Goal: Transaction & Acquisition: Purchase product/service

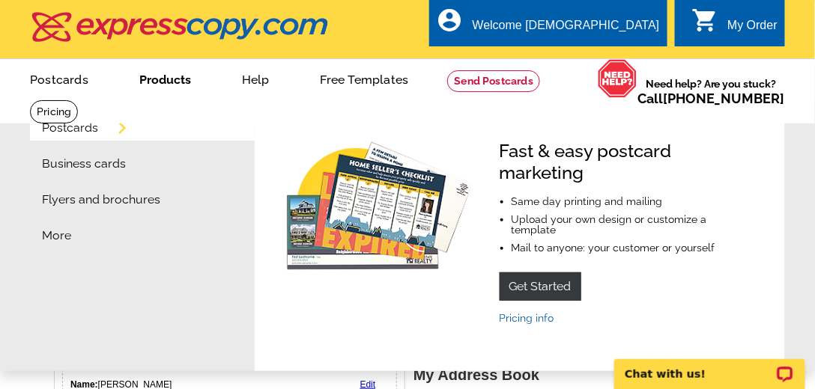
click at [184, 76] on link "Products" at bounding box center [165, 78] width 100 height 35
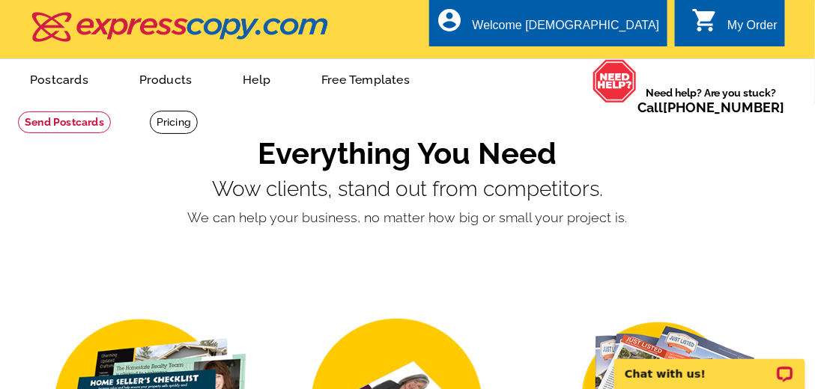
drag, startPoint x: 0, startPoint y: 285, endPoint x: 3, endPoint y: 361, distance: 75.7
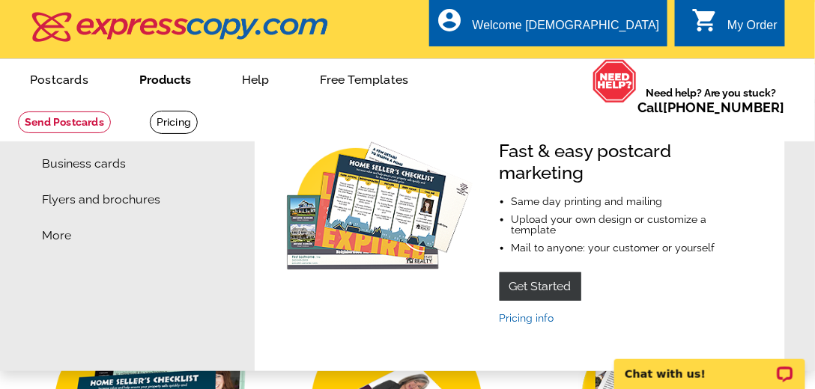
click at [172, 81] on link "Products" at bounding box center [165, 78] width 100 height 35
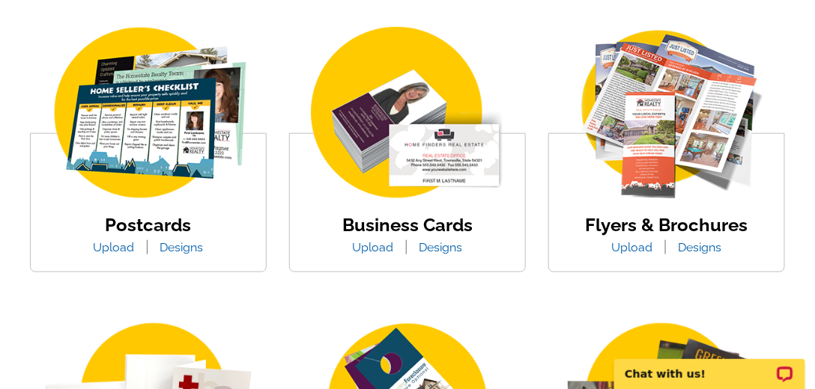
scroll to position [299, 0]
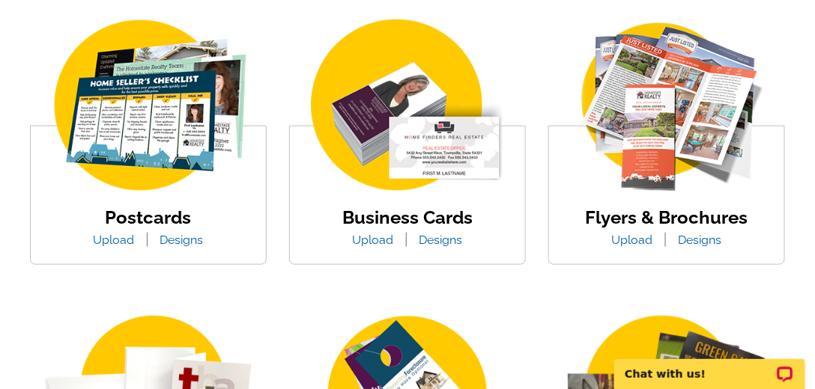
click at [440, 240] on link "Designs" at bounding box center [441, 240] width 66 height 14
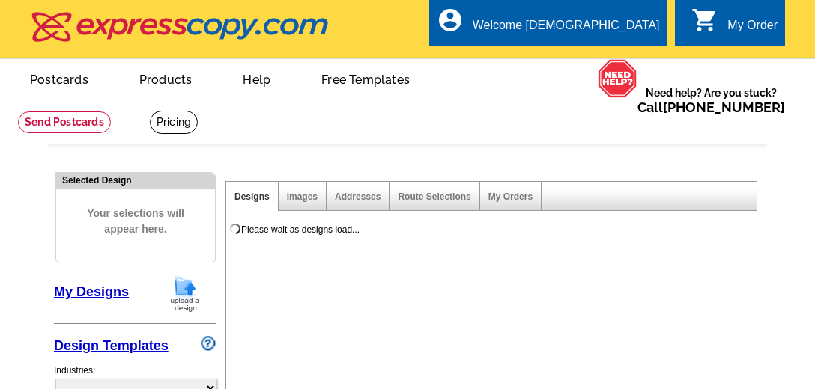
select select "3"
select select "5"
select select "973"
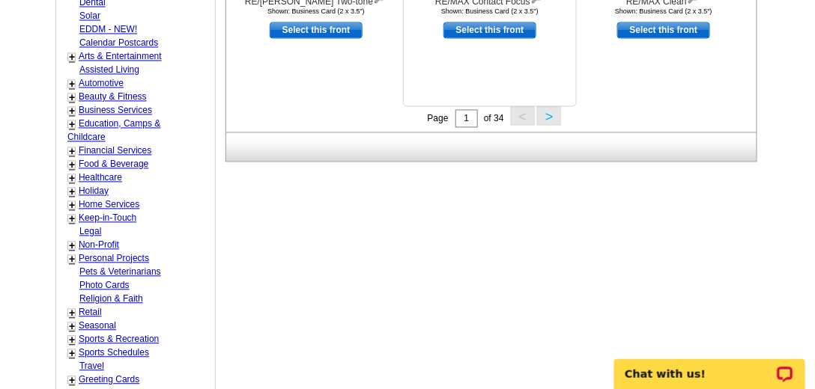
scroll to position [727, 0]
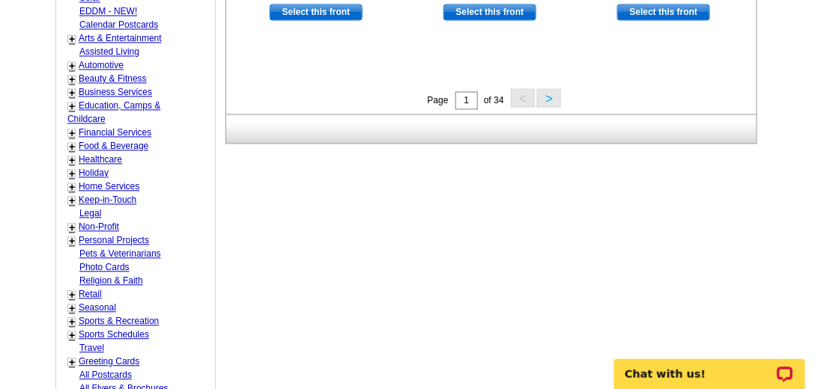
click at [542, 97] on button ">" at bounding box center [549, 97] width 24 height 19
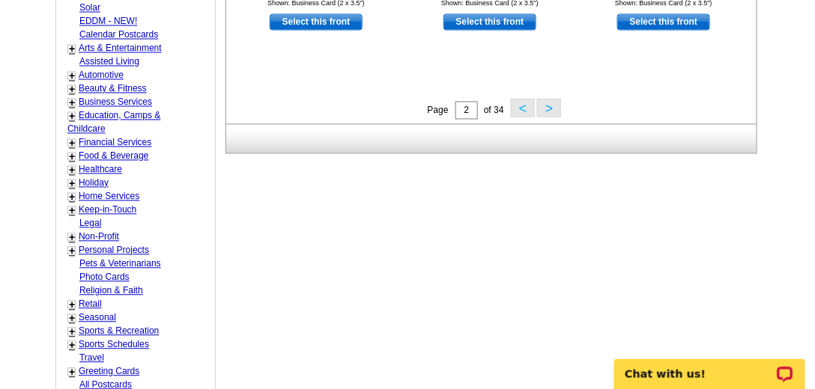
scroll to position [770, 0]
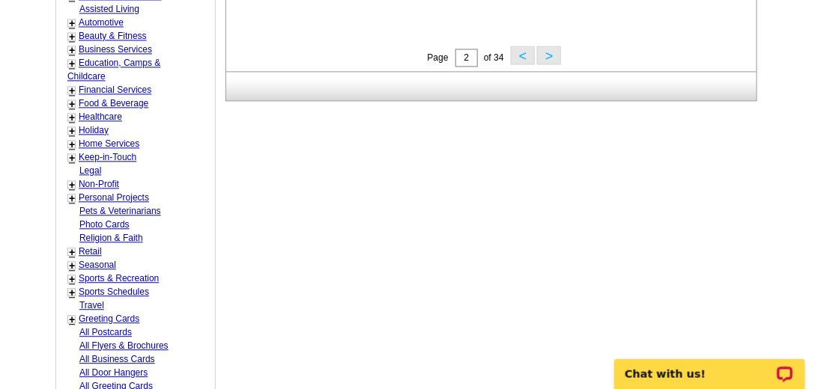
click at [541, 52] on button ">" at bounding box center [549, 55] width 24 height 19
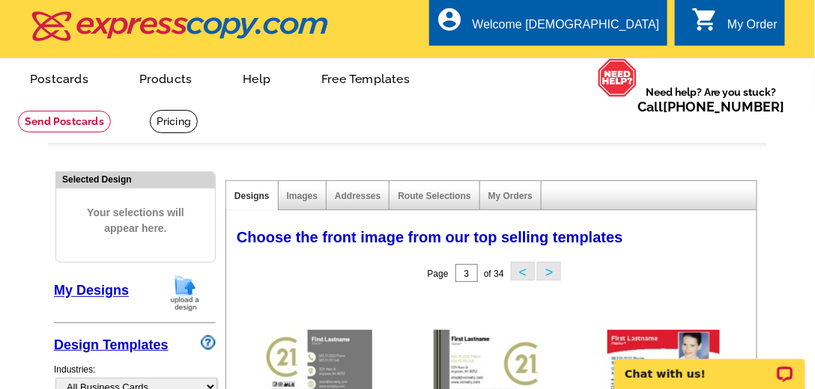
scroll to position [0, 0]
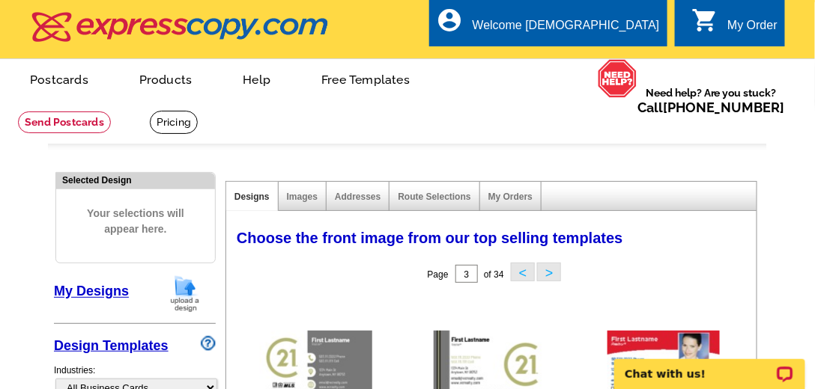
click at [300, 202] on div "Images" at bounding box center [303, 196] width 48 height 29
click at [142, 219] on span "Your selections will appear here." at bounding box center [135, 221] width 136 height 61
click at [153, 346] on link "Design Templates" at bounding box center [111, 345] width 115 height 15
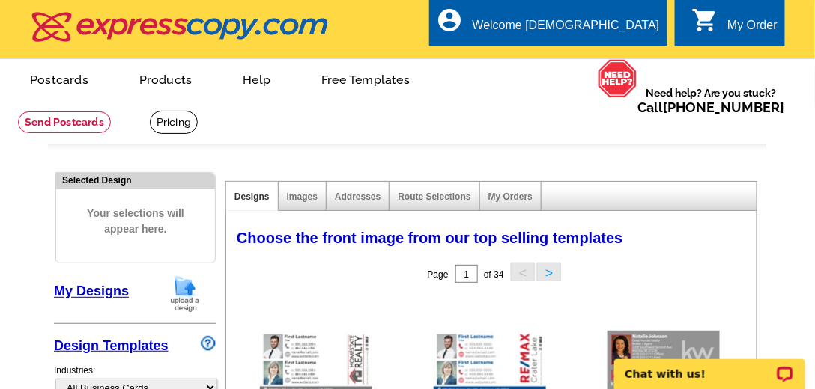
click at [186, 295] on img at bounding box center [184, 294] width 39 height 38
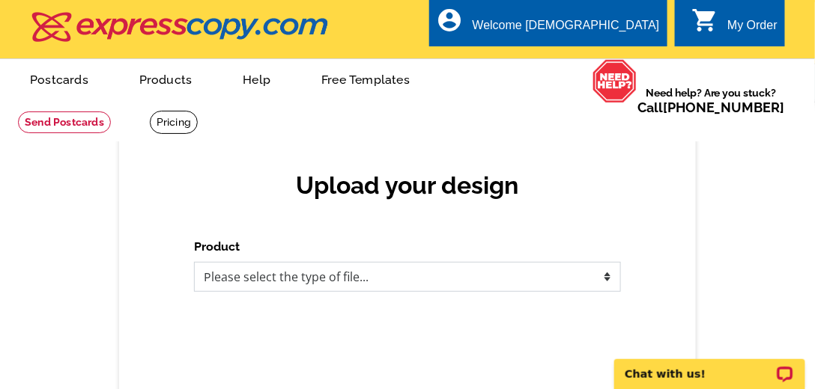
click at [261, 276] on select "Please select the type of file... Postcards Business Cards Letters and flyers G…" at bounding box center [407, 277] width 427 height 30
select select "3"
click at [194, 263] on select "Please select the type of file... Postcards Business Cards Letters and flyers G…" at bounding box center [407, 277] width 427 height 30
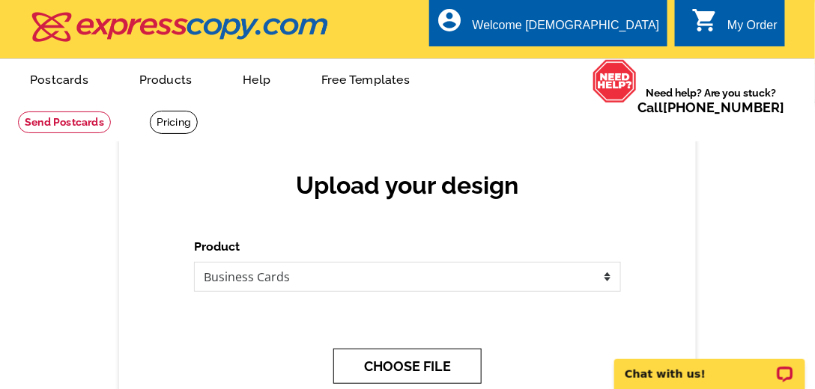
click at [413, 371] on button "CHOOSE FILE" at bounding box center [407, 366] width 148 height 35
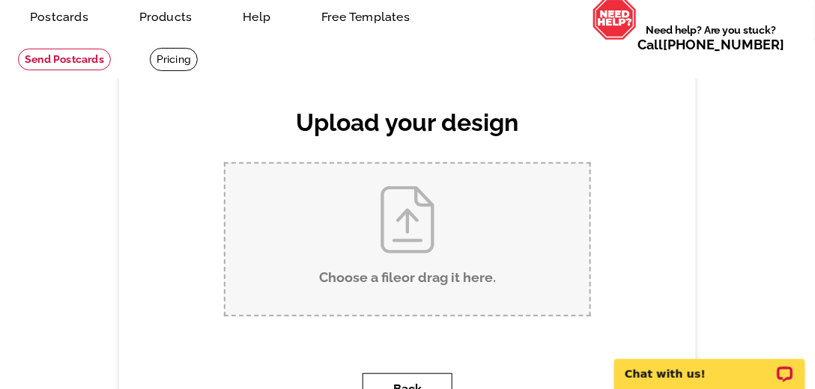
scroll to position [128, 0]
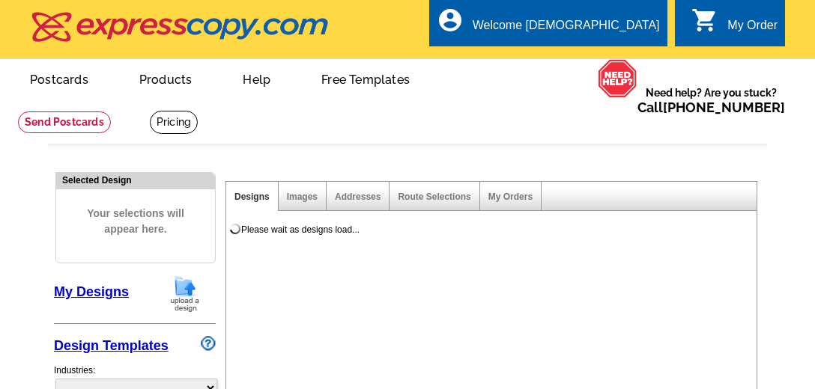
select select "3"
select select "5"
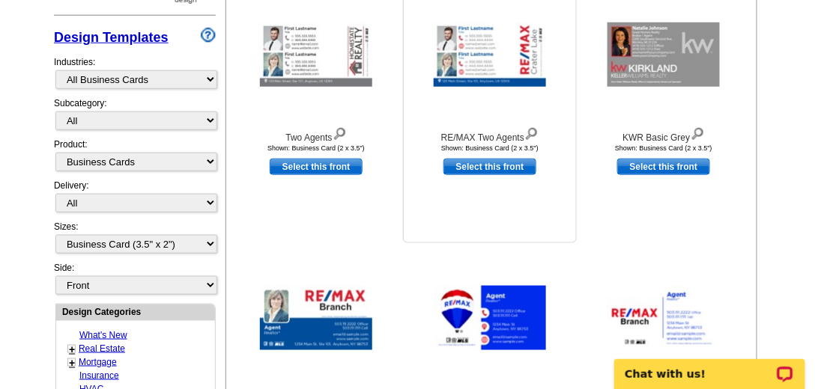
scroll to position [470, 0]
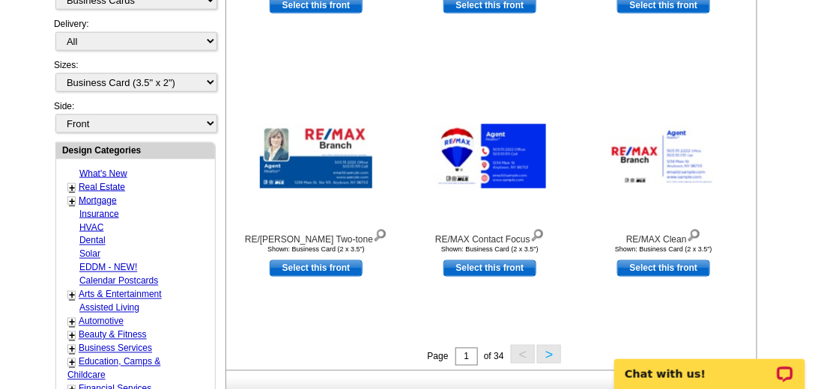
click at [545, 353] on button ">" at bounding box center [549, 354] width 24 height 19
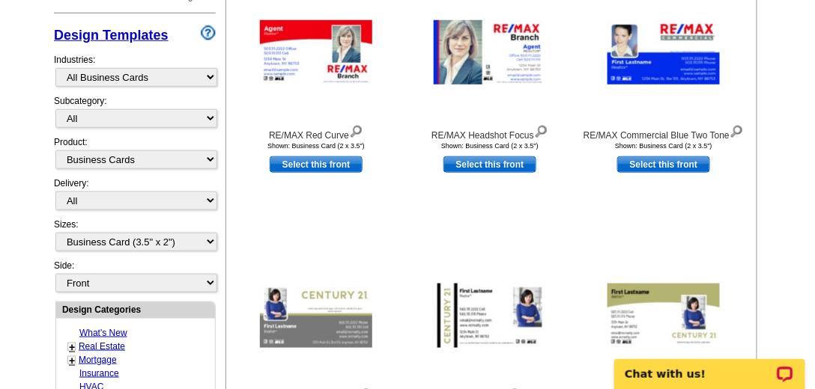
click at [545, 353] on div "C21 Ribbon Shown: Business Card (2 x 3.5") Select this front" at bounding box center [490, 373] width 174 height 264
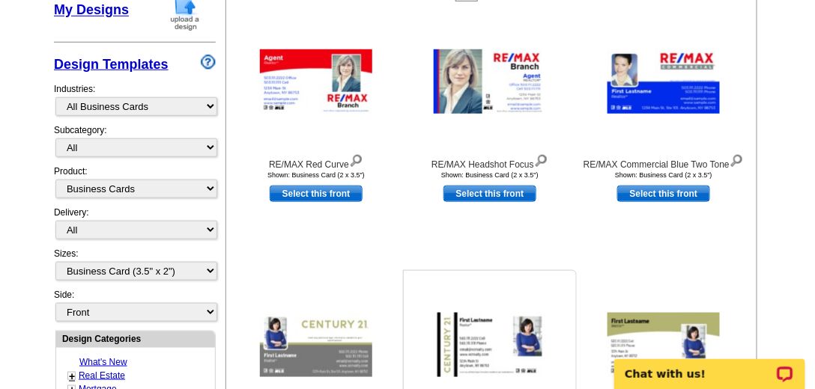
scroll to position [435, 0]
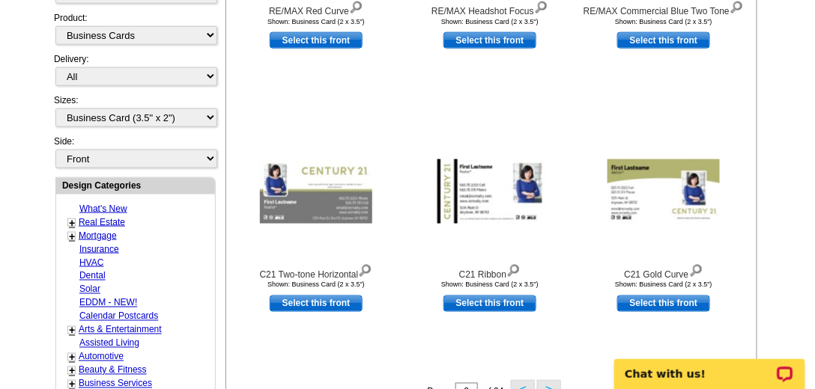
click at [547, 386] on button ">" at bounding box center [549, 389] width 24 height 19
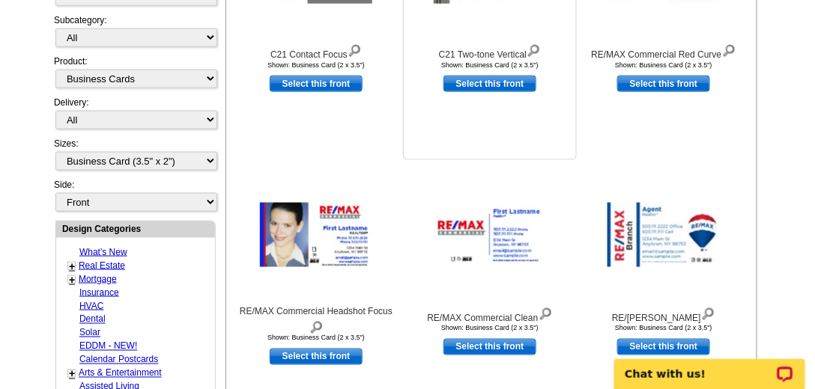
scroll to position [392, 0]
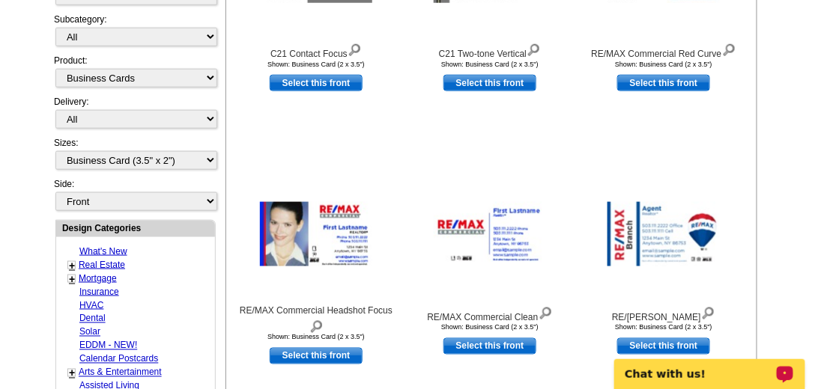
click at [674, 377] on p "Chat with us!" at bounding box center [698, 374] width 148 height 12
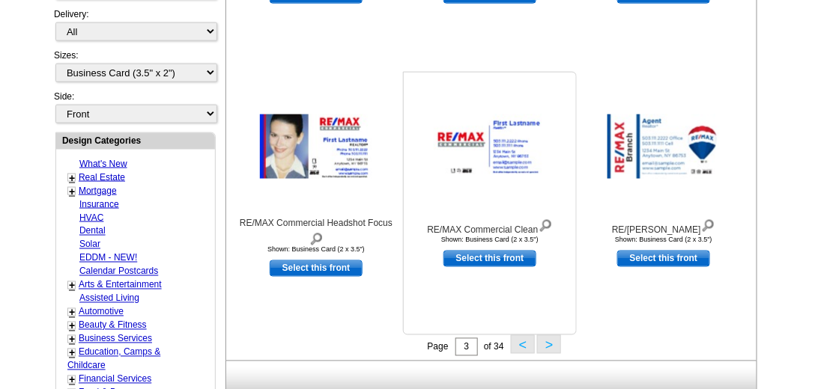
scroll to position [478, 0]
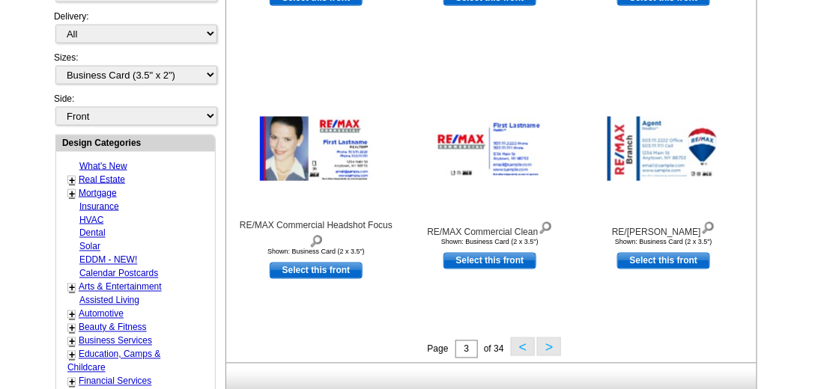
click at [118, 174] on link "Real Estate" at bounding box center [102, 179] width 46 height 10
select select "785"
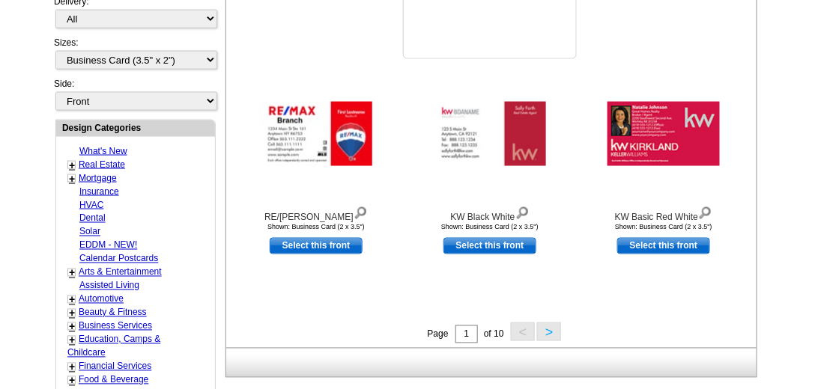
scroll to position [563, 0]
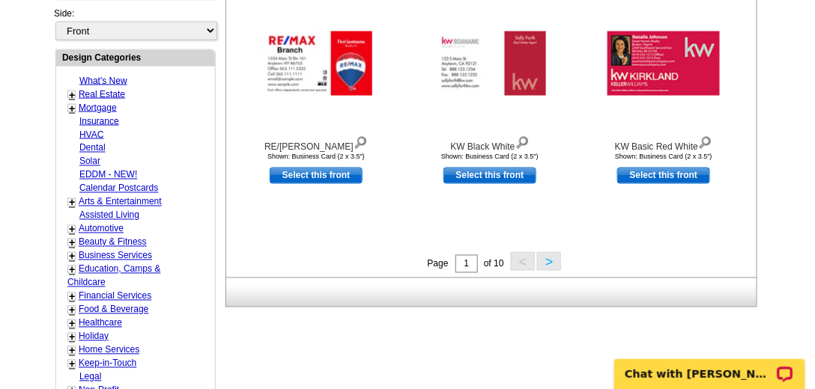
click at [548, 263] on button ">" at bounding box center [549, 261] width 24 height 19
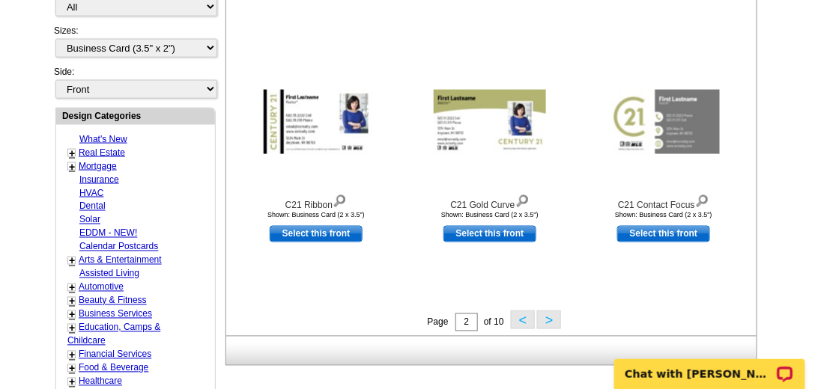
scroll to position [520, 0]
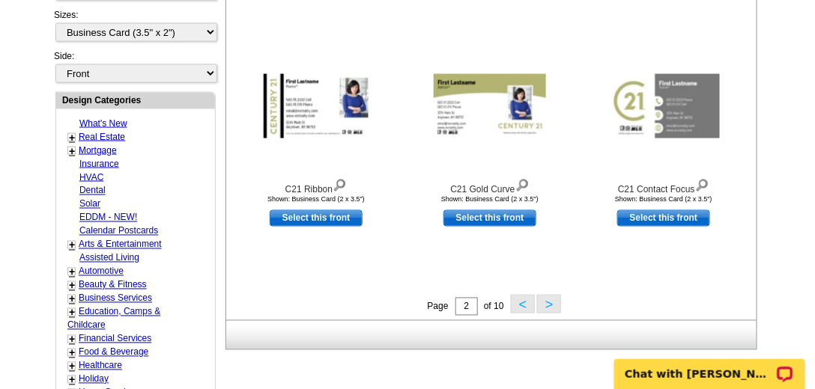
click at [545, 302] on button ">" at bounding box center [549, 304] width 24 height 19
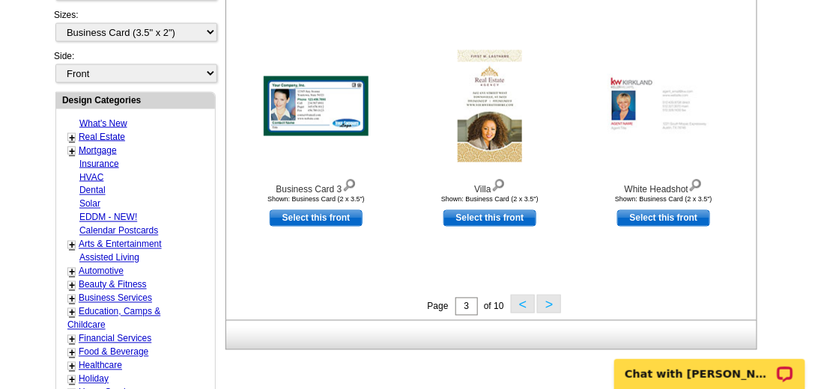
click at [547, 301] on button ">" at bounding box center [549, 304] width 24 height 19
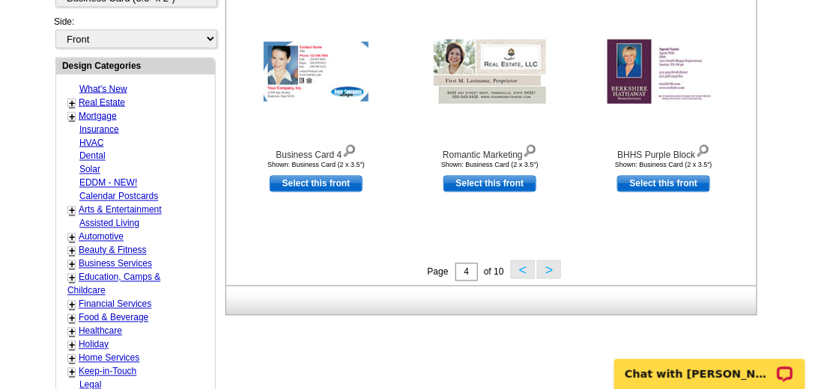
scroll to position [563, 0]
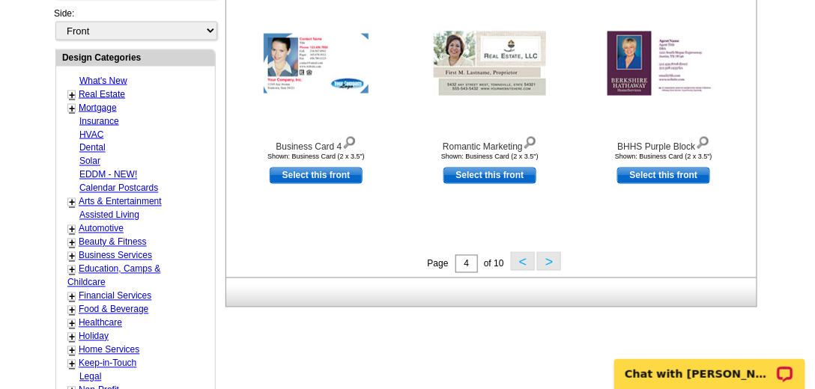
click at [553, 264] on button ">" at bounding box center [549, 261] width 24 height 19
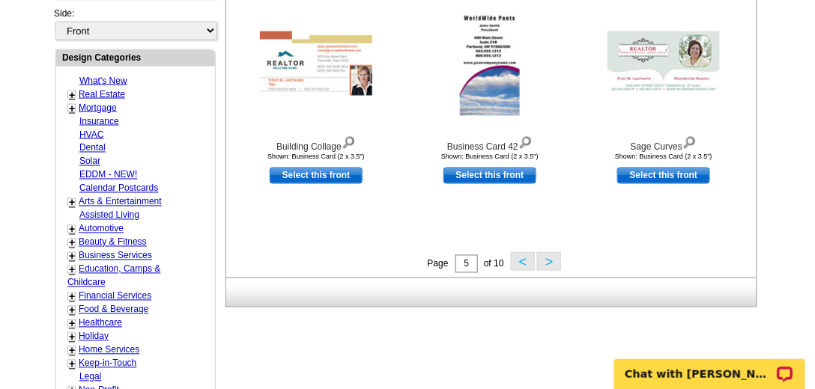
click at [543, 264] on button ">" at bounding box center [549, 261] width 24 height 19
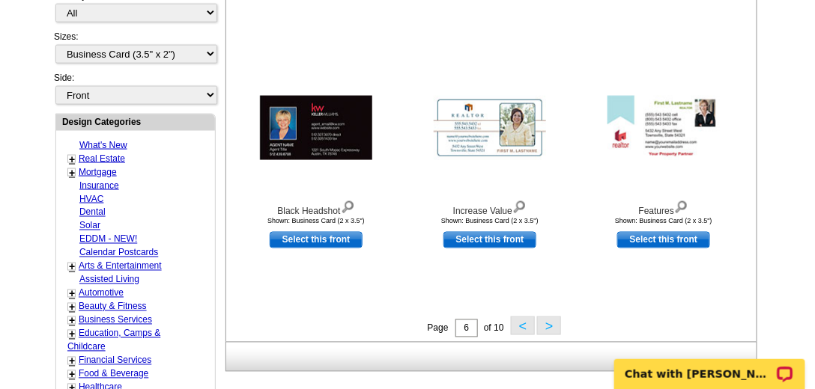
scroll to position [520, 0]
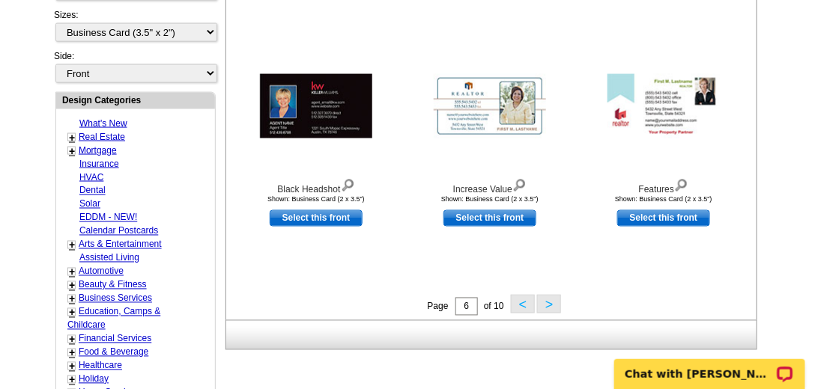
click at [548, 300] on button ">" at bounding box center [549, 304] width 24 height 19
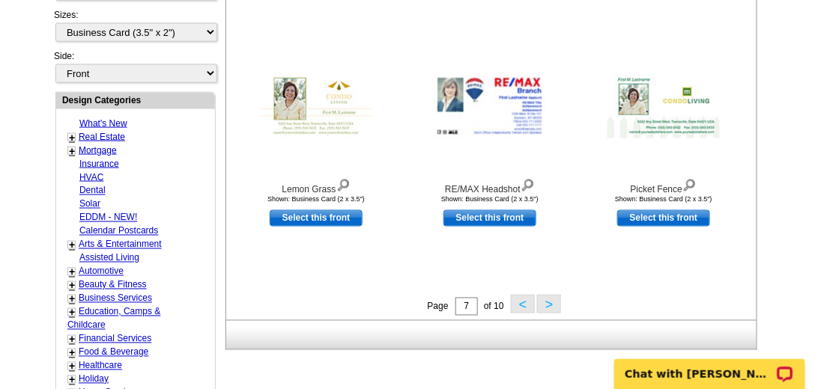
click at [559, 302] on button ">" at bounding box center [549, 304] width 24 height 19
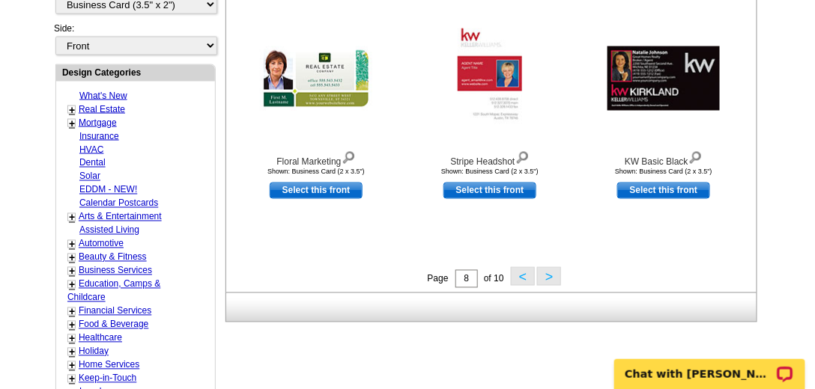
scroll to position [563, 0]
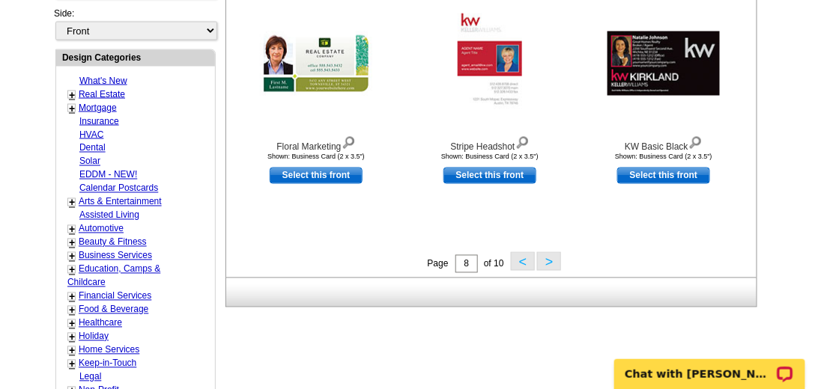
click at [549, 264] on button ">" at bounding box center [549, 261] width 24 height 19
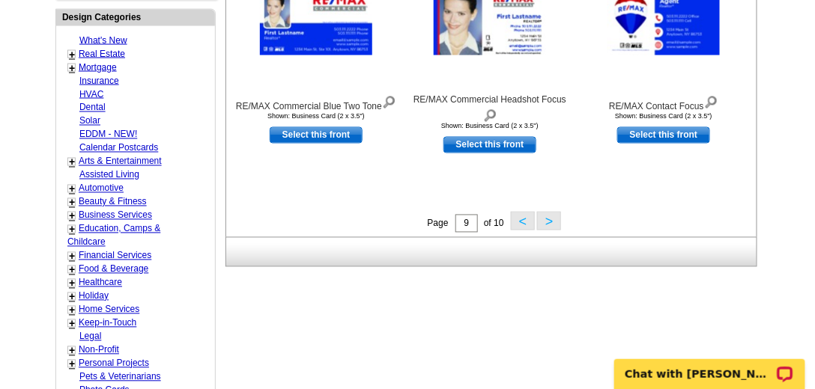
scroll to position [606, 0]
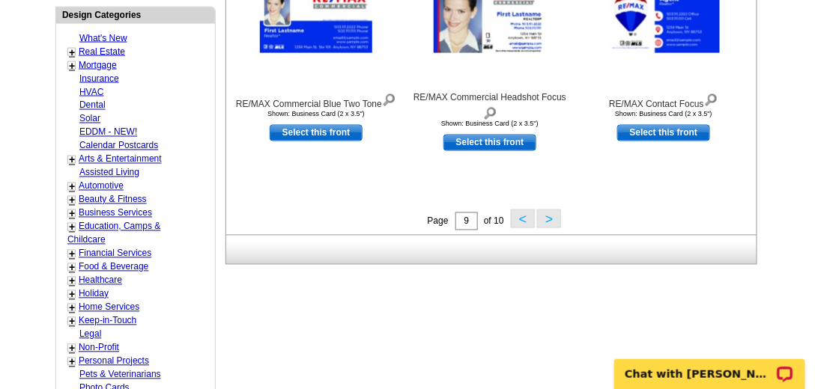
click at [546, 219] on button ">" at bounding box center [549, 219] width 24 height 19
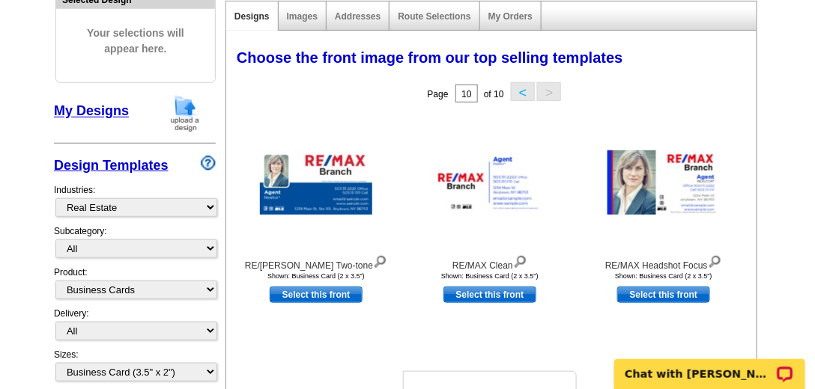
scroll to position [178, 0]
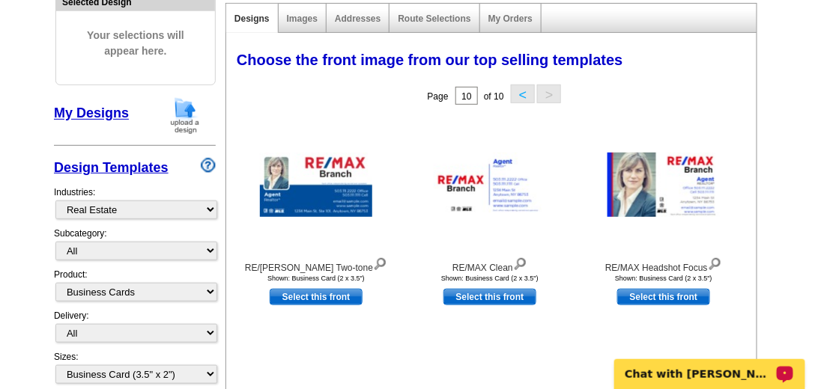
click at [659, 371] on p "Chat with Shonna" at bounding box center [698, 374] width 148 height 12
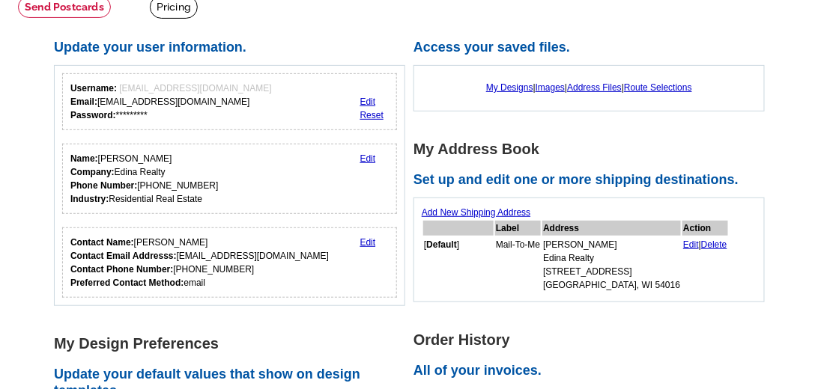
scroll to position [128, 0]
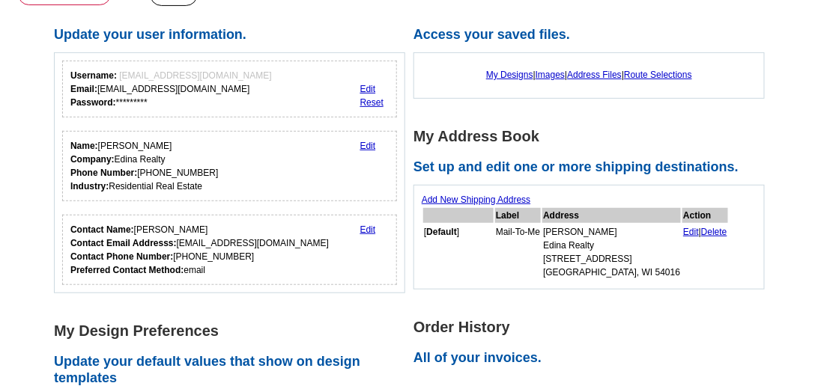
click at [492, 76] on link "My Designs" at bounding box center [509, 75] width 47 height 10
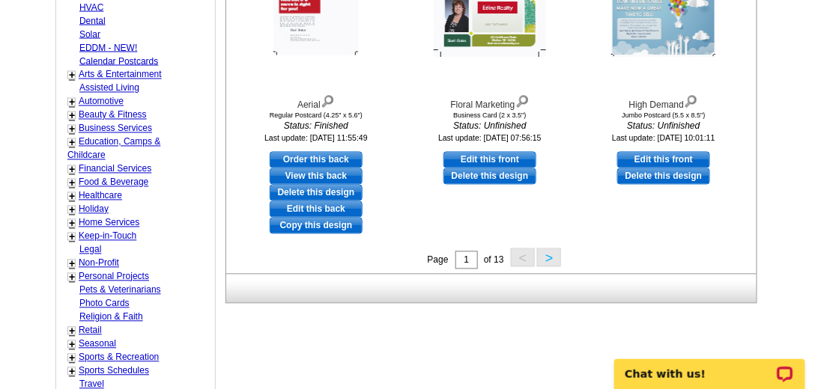
scroll to position [770, 0]
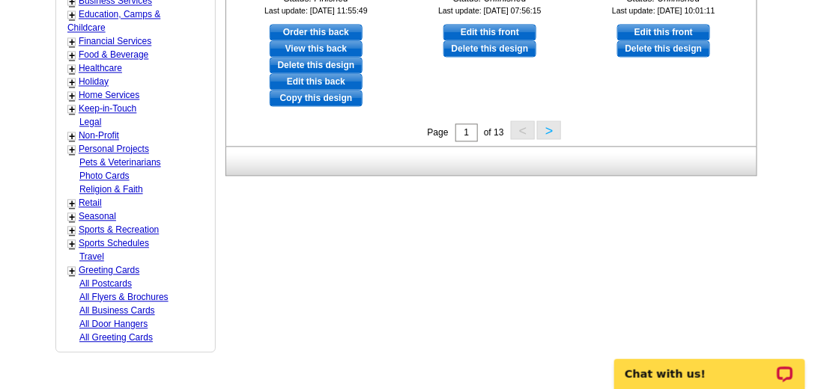
click at [549, 126] on button ">" at bounding box center [549, 130] width 24 height 19
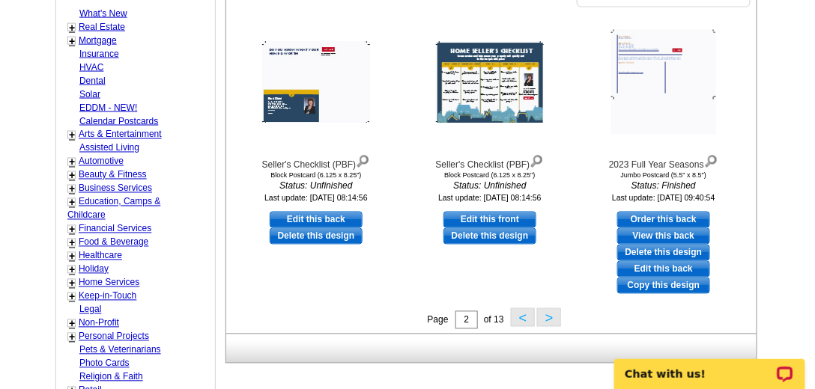
scroll to position [734, 0]
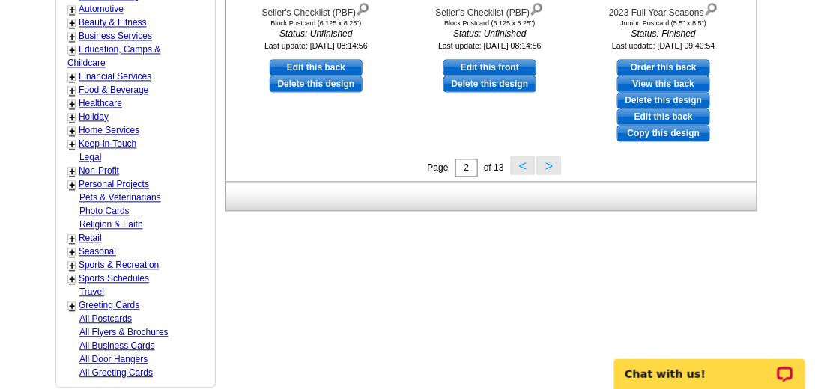
click at [552, 165] on button ">" at bounding box center [549, 165] width 24 height 19
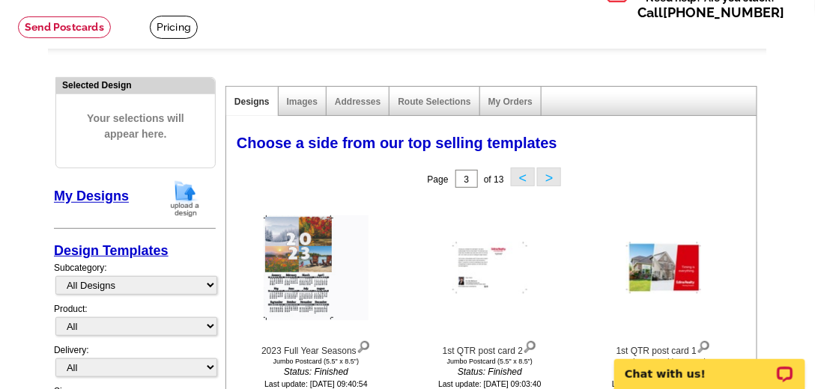
scroll to position [0, 0]
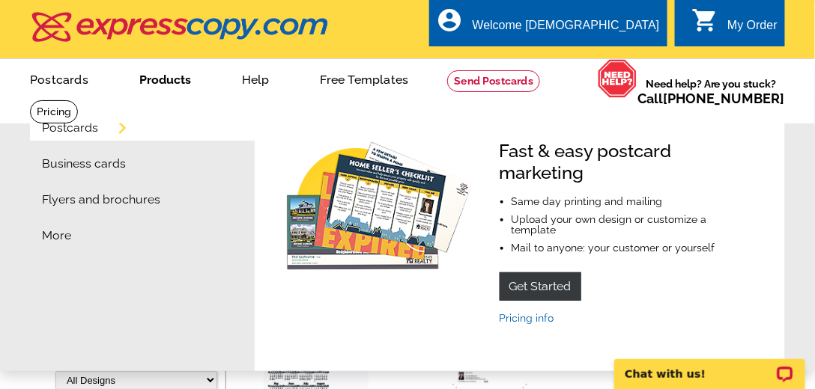
click at [161, 83] on link "Products" at bounding box center [165, 78] width 100 height 35
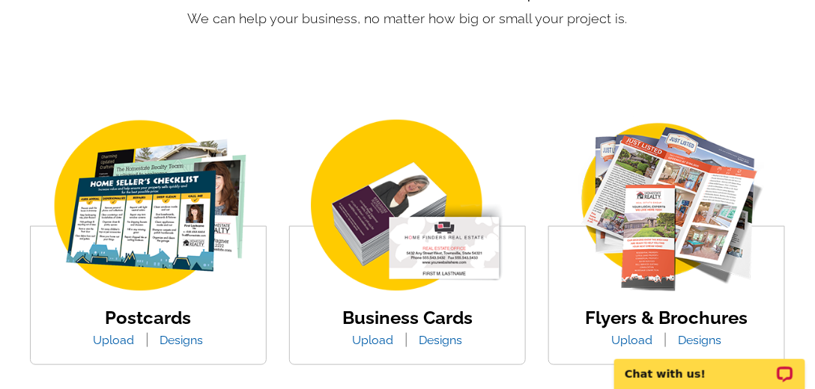
scroll to position [342, 0]
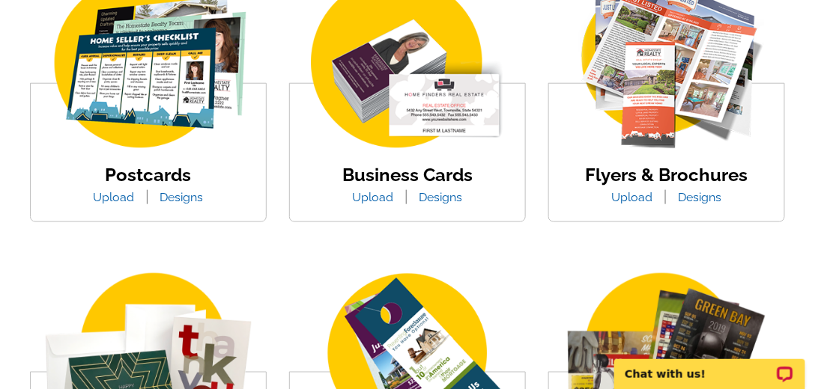
click at [445, 201] on link "Designs" at bounding box center [441, 197] width 66 height 14
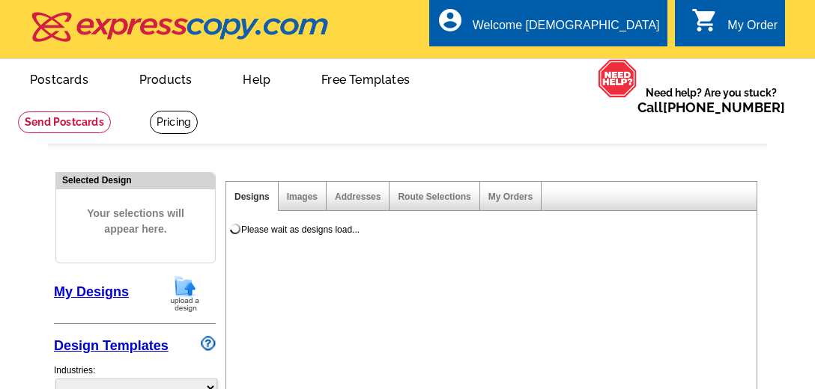
select select "3"
select select "5"
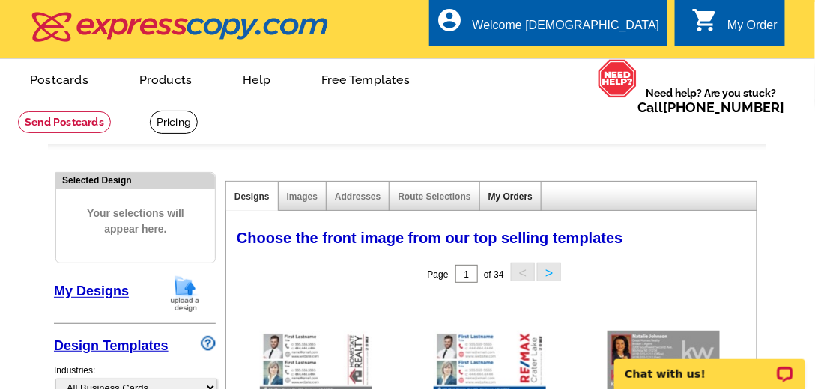
click at [508, 201] on link "My Orders" at bounding box center [510, 197] width 44 height 10
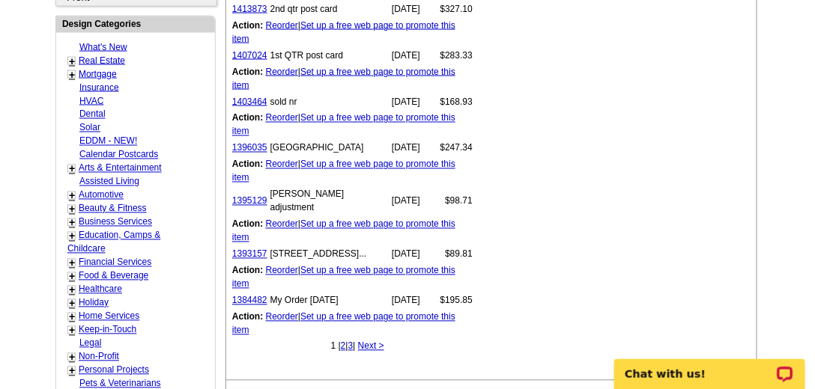
scroll to position [599, 0]
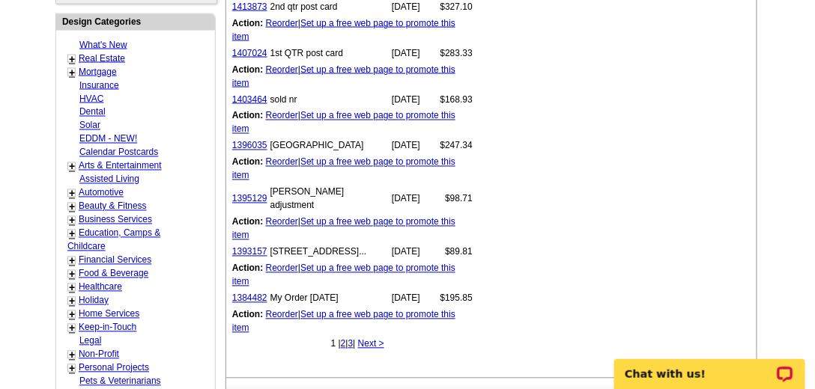
click at [112, 53] on link "Real Estate" at bounding box center [102, 58] width 46 height 10
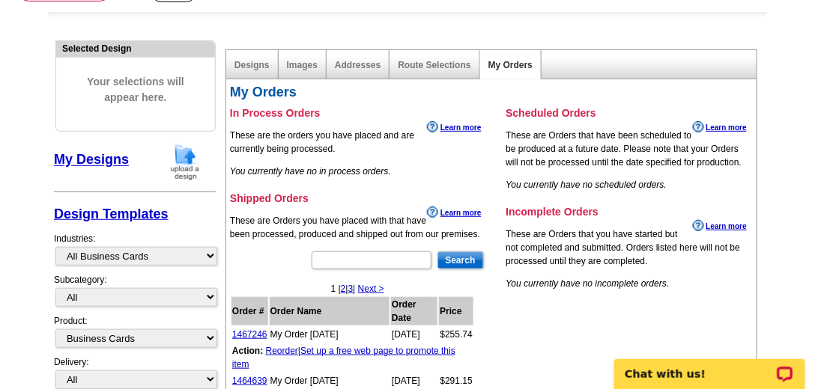
scroll to position [128, 0]
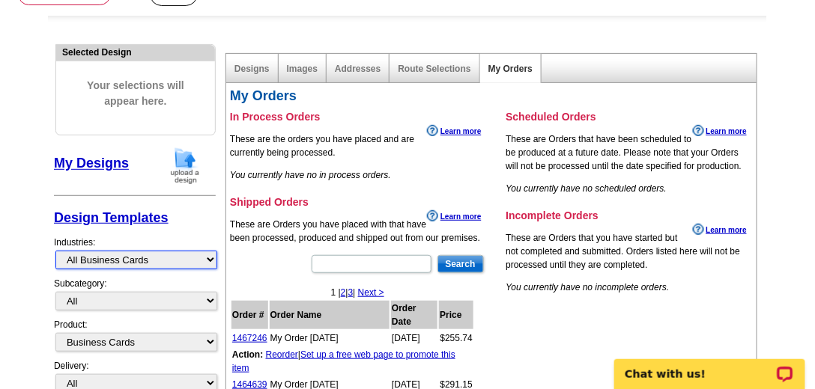
click at [192, 258] on select "What's New Real Estate Mortgage Insurance HVAC Dental Solar EDDM - NEW! Calenda…" at bounding box center [136, 260] width 162 height 19
select select "785"
click at [55, 251] on select "What's New Real Estate Mortgage Insurance HVAC Dental Solar EDDM - NEW! Calenda…" at bounding box center [136, 260] width 162 height 19
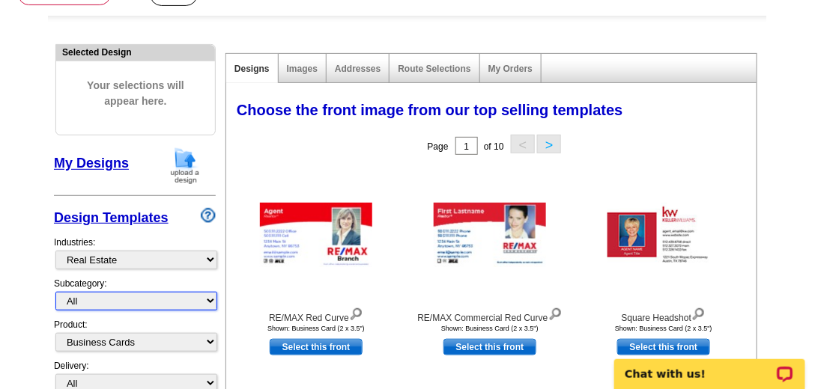
click at [148, 297] on select "All RE/MAX® Referrals [PERSON_NAME]® Berkshire Hathaway Home Services Century 2…" at bounding box center [136, 301] width 162 height 19
click at [55, 292] on select "All RE/MAX® Referrals [PERSON_NAME]® Berkshire Hathaway Home Services Century 2…" at bounding box center [136, 301] width 162 height 19
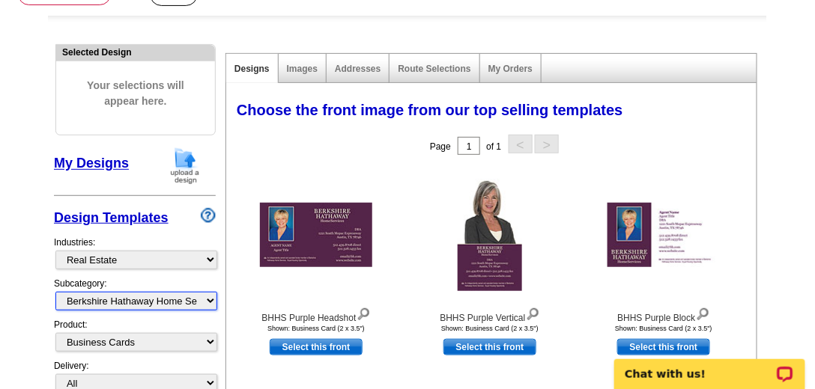
click at [211, 297] on select "All RE/MAX® Referrals [PERSON_NAME]® Berkshire Hathaway Home Services Century 2…" at bounding box center [136, 301] width 162 height 19
select select "785"
click at [55, 292] on select "All RE/MAX® Referrals [PERSON_NAME]® Berkshire Hathaway Home Services Century 2…" at bounding box center [136, 301] width 162 height 19
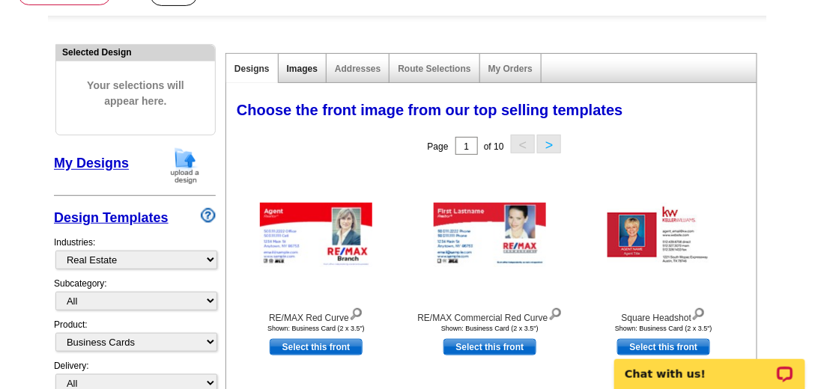
click at [305, 73] on link "Images" at bounding box center [302, 69] width 31 height 10
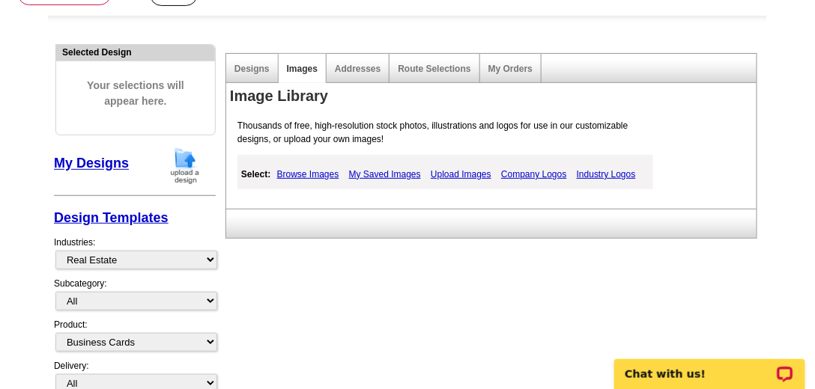
click at [305, 174] on link "Browse Images" at bounding box center [308, 174] width 70 height 18
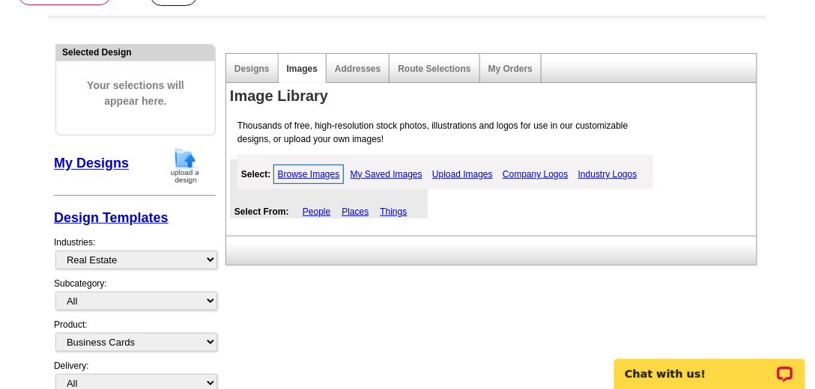
click at [322, 171] on link "Browse Images" at bounding box center [308, 174] width 71 height 19
click at [258, 70] on link "Designs" at bounding box center [251, 69] width 35 height 10
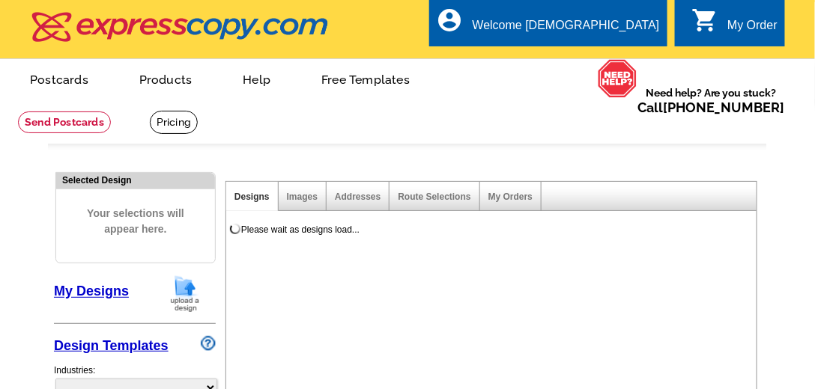
select select "785"
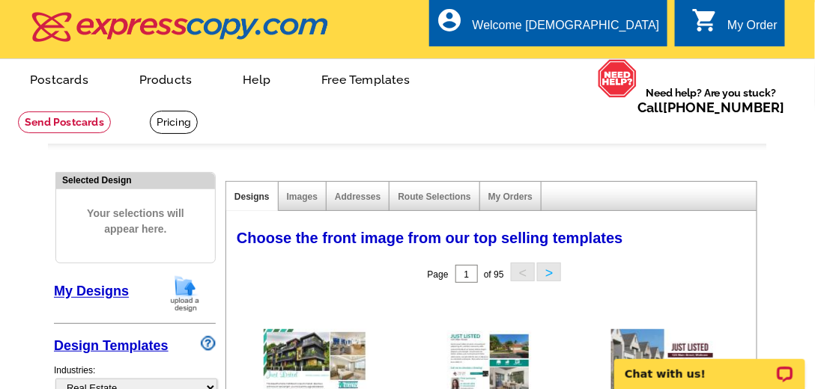
scroll to position [128, 0]
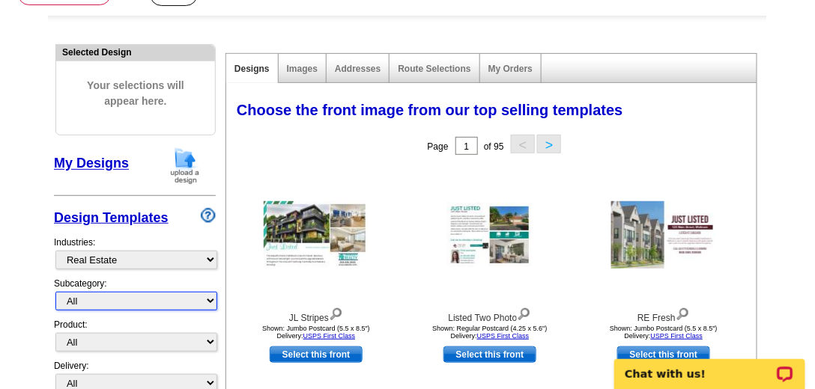
click at [109, 298] on select "All RE/MAX® Referrals [PERSON_NAME]® Berkshire Hathaway Home Services Century 2…" at bounding box center [136, 301] width 162 height 19
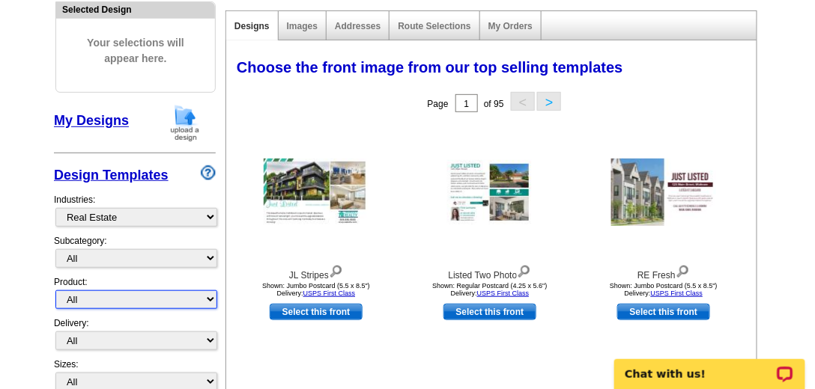
click at [109, 298] on select "All Postcards Letters and flyers Business Cards Door Hangers Greeting Cards" at bounding box center [136, 300] width 162 height 19
select select "3"
click at [55, 291] on select "All Postcards Letters and flyers Business Cards Door Hangers Greeting Cards" at bounding box center [136, 300] width 162 height 19
select select "5"
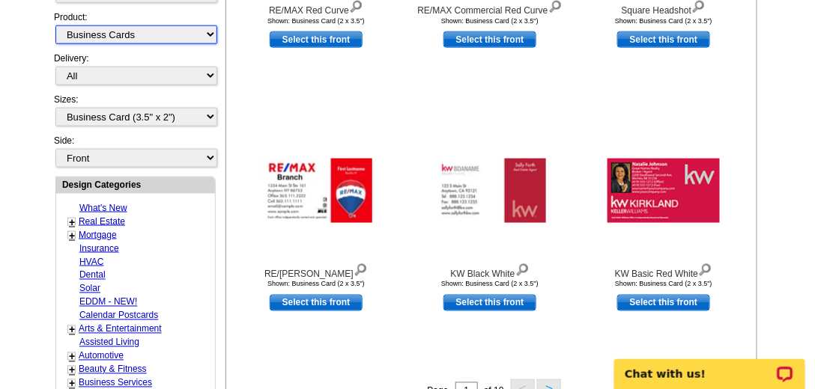
scroll to position [470, 0]
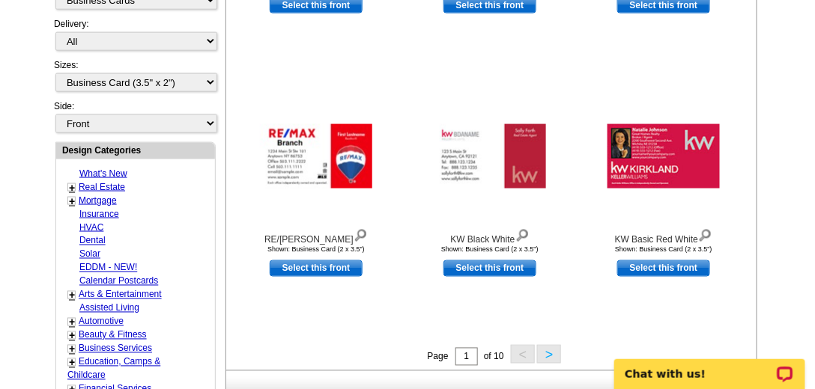
click at [104, 182] on link "Real Estate" at bounding box center [102, 187] width 46 height 10
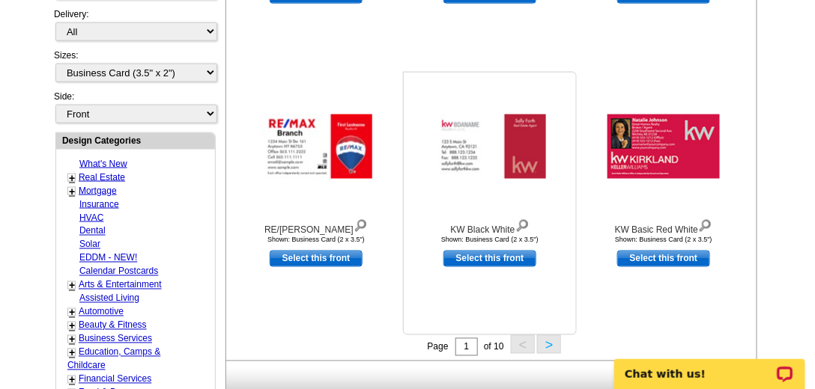
scroll to position [563, 0]
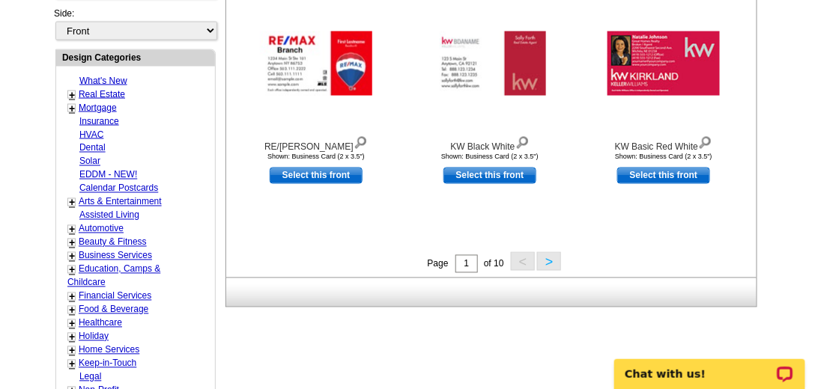
click at [546, 257] on button ">" at bounding box center [549, 261] width 24 height 19
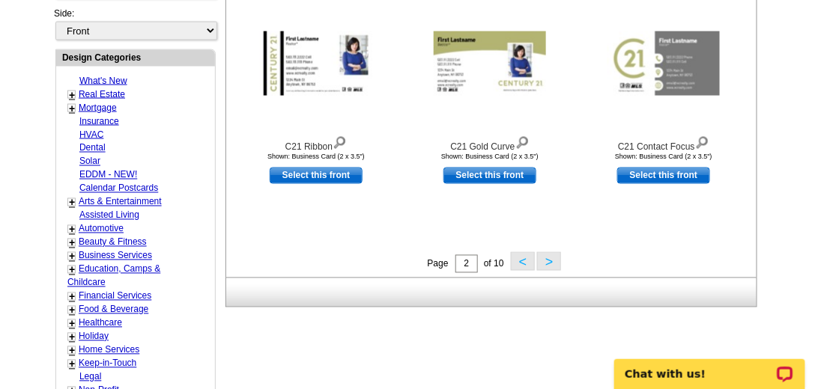
click at [550, 261] on button ">" at bounding box center [549, 261] width 24 height 19
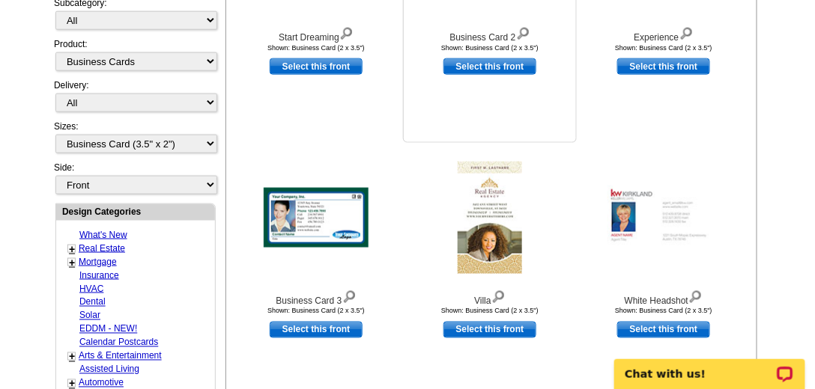
scroll to position [520, 0]
